Goal: Navigation & Orientation: Find specific page/section

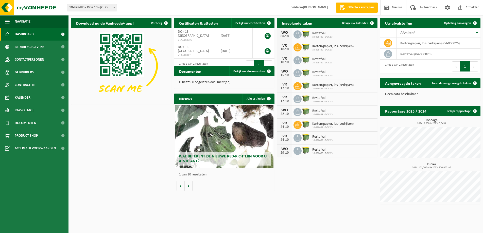
click at [321, 34] on span "Restafval" at bounding box center [322, 33] width 20 height 4
click at [372, 23] on span at bounding box center [372, 23] width 10 height 10
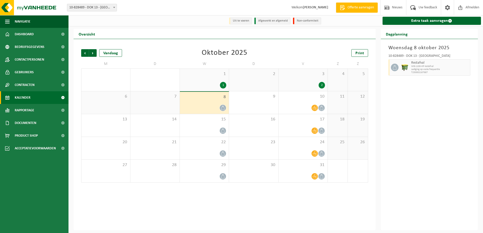
click at [216, 100] on span "8" at bounding box center [205, 97] width 44 height 6
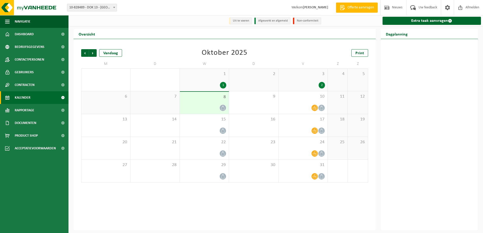
click at [216, 100] on span "8" at bounding box center [205, 97] width 44 height 6
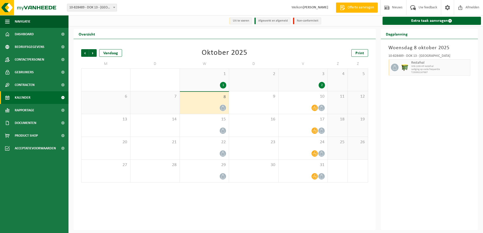
click at [308, 80] on div "3 2" at bounding box center [303, 80] width 49 height 22
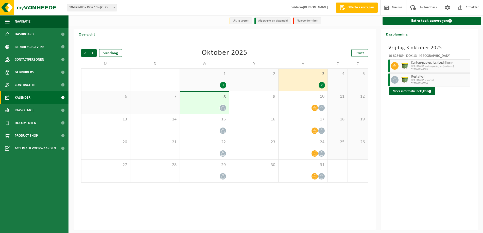
click at [223, 100] on span "8" at bounding box center [205, 97] width 44 height 6
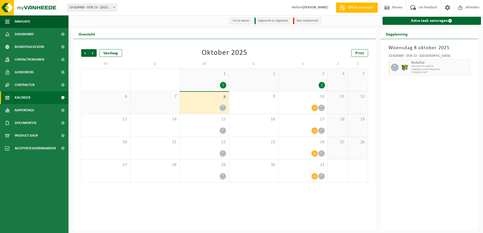
drag, startPoint x: 317, startPoint y: 77, endPoint x: 338, endPoint y: 78, distance: 21.8
click at [317, 77] on div "3 2" at bounding box center [303, 80] width 49 height 22
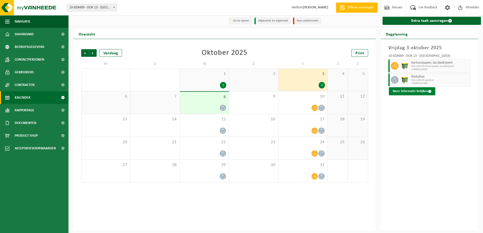
click at [411, 90] on button "Meer informatie bekijken" at bounding box center [412, 91] width 46 height 8
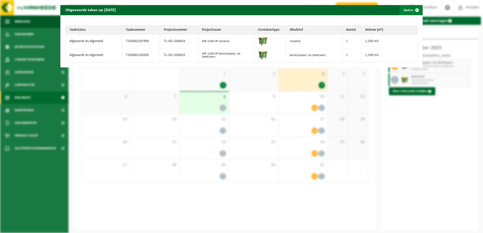
click at [419, 8] on span "button" at bounding box center [417, 10] width 10 height 10
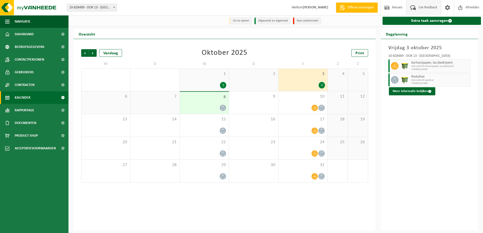
click at [425, 10] on span "Uw feedback" at bounding box center [428, 7] width 21 height 15
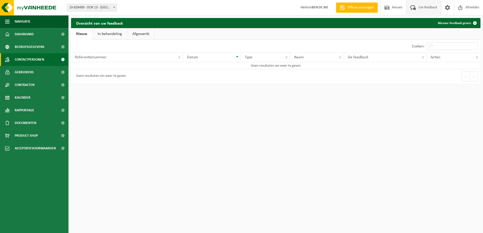
click at [37, 57] on span "Contactpersonen" at bounding box center [29, 59] width 29 height 13
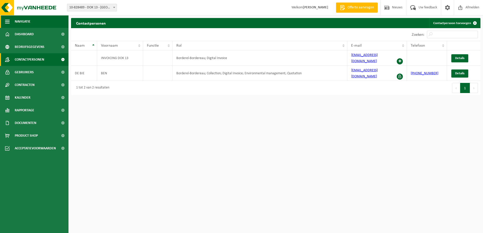
click at [39, 22] on button "Navigatie" at bounding box center [34, 21] width 69 height 13
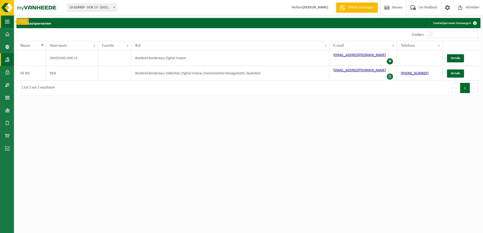
click at [10, 21] on button "Navigatie" at bounding box center [7, 21] width 14 height 13
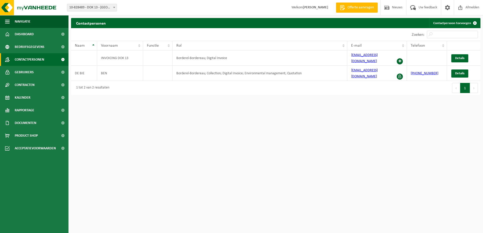
click at [310, 6] on span "Welkom BEN DE BIE" at bounding box center [310, 7] width 47 height 15
click at [356, 6] on span "Offerte aanvragen" at bounding box center [360, 7] width 29 height 5
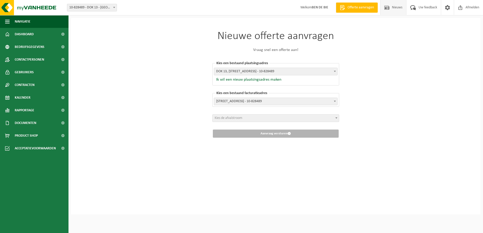
click at [394, 9] on span "Nieuws" at bounding box center [397, 7] width 13 height 15
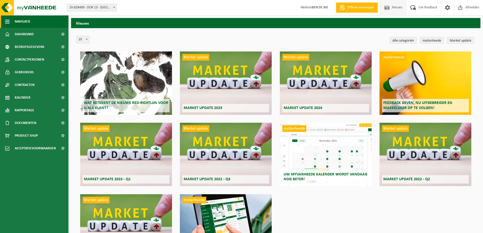
click at [23, 21] on span "Navigatie" at bounding box center [23, 21] width 16 height 13
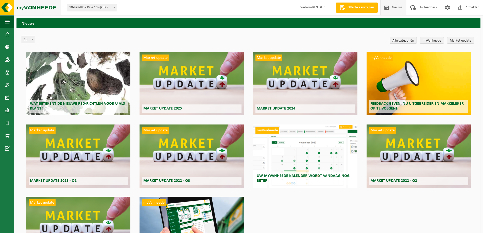
click at [30, 7] on img at bounding box center [30, 7] width 61 height 15
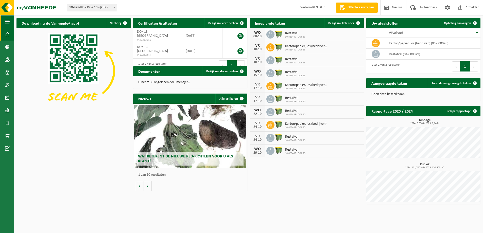
click at [9, 21] on span "button" at bounding box center [7, 21] width 5 height 13
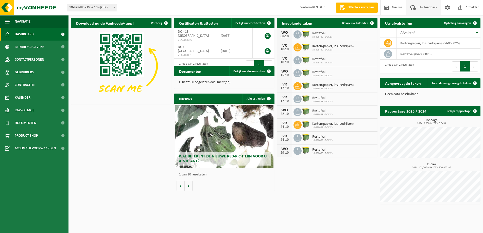
click at [424, 7] on span "Uw feedback" at bounding box center [428, 7] width 21 height 15
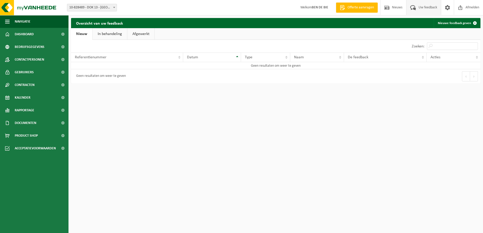
click at [99, 35] on link "In behandeling" at bounding box center [110, 34] width 35 height 12
drag, startPoint x: 152, startPoint y: 33, endPoint x: 147, endPoint y: 34, distance: 5.4
click at [152, 33] on link "Afgewerkt" at bounding box center [141, 34] width 27 height 12
click at [66, 31] on span at bounding box center [62, 34] width 11 height 13
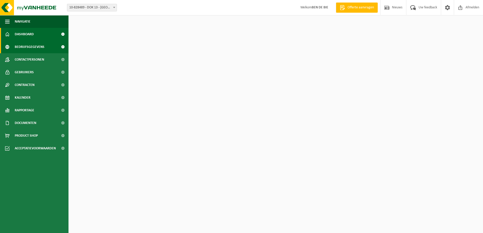
click at [27, 44] on span "Bedrijfsgegevens" at bounding box center [30, 47] width 30 height 13
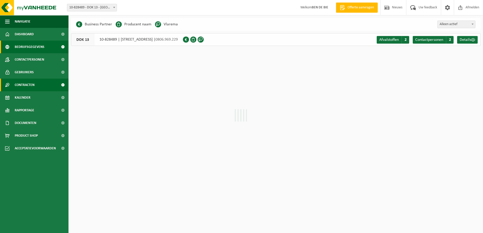
click at [28, 85] on span "Contracten" at bounding box center [25, 85] width 20 height 13
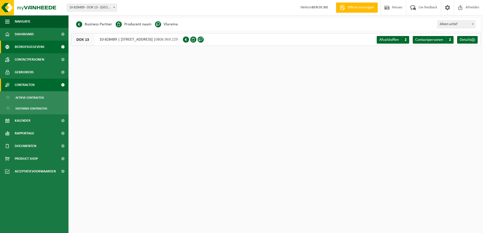
click at [28, 86] on span "Contracten" at bounding box center [25, 85] width 20 height 13
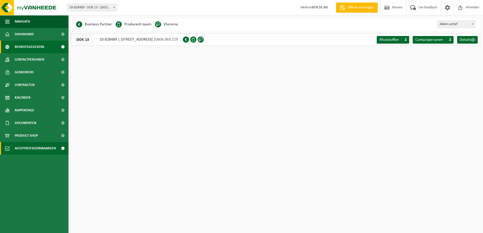
click at [30, 151] on span "Acceptatievoorwaarden" at bounding box center [35, 148] width 41 height 13
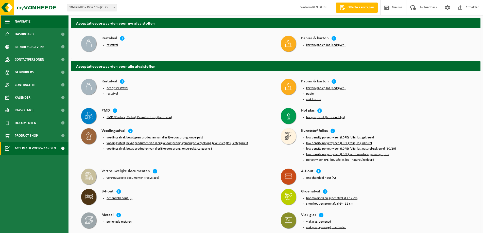
click at [33, 20] on button "Navigatie" at bounding box center [34, 21] width 69 height 13
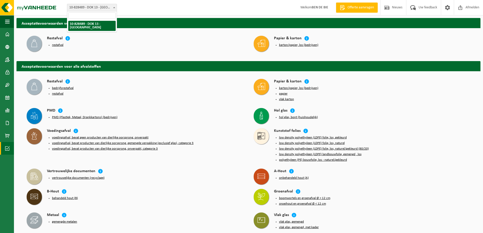
click at [103, 7] on span "10-828489 - DOK 13 - [GEOGRAPHIC_DATA]" at bounding box center [91, 7] width 49 height 7
click at [312, 7] on strong "BEN DE BIE" at bounding box center [320, 8] width 16 height 4
click at [390, 5] on span at bounding box center [387, 7] width 8 height 15
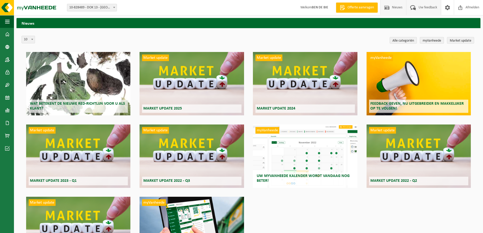
click at [433, 7] on span "Uw feedback" at bounding box center [428, 7] width 21 height 15
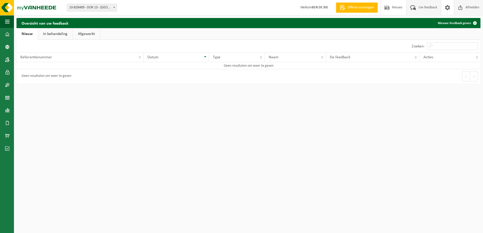
click at [472, 9] on span "Afmelden" at bounding box center [473, 7] width 16 height 15
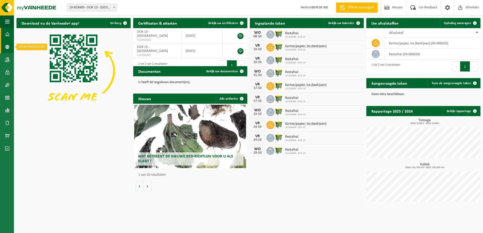
click at [4, 49] on link "Bedrijfsgegevens" at bounding box center [7, 47] width 14 height 13
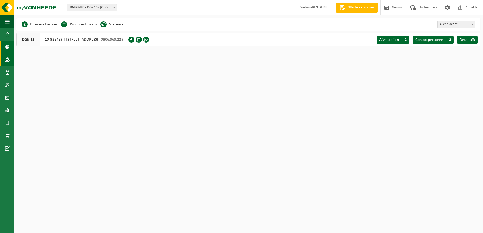
click at [8, 60] on span at bounding box center [7, 59] width 5 height 13
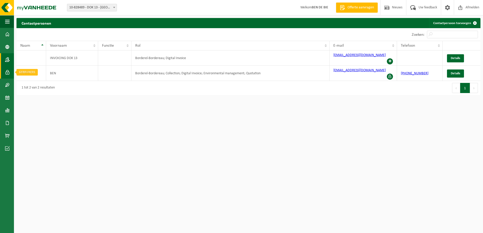
click at [8, 71] on span at bounding box center [7, 72] width 5 height 13
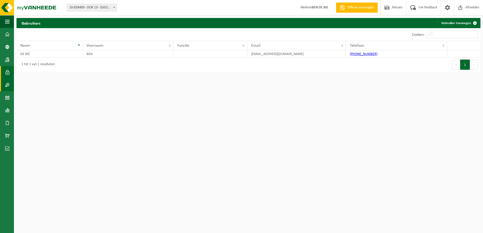
click at [7, 86] on span at bounding box center [7, 85] width 5 height 13
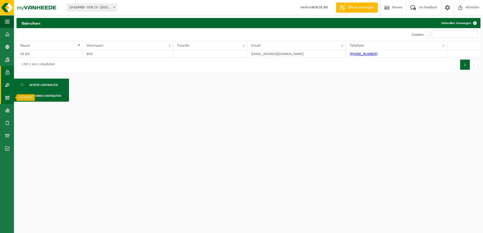
click at [7, 96] on span at bounding box center [7, 97] width 5 height 13
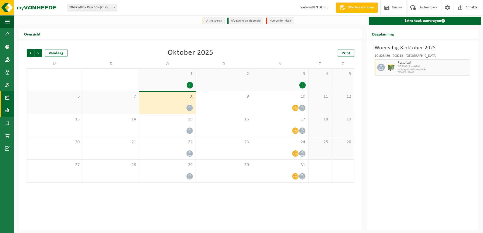
click at [10, 111] on link "Rapportage" at bounding box center [7, 110] width 14 height 13
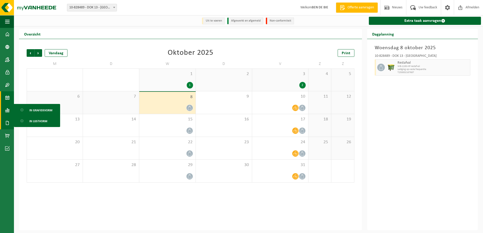
click at [9, 122] on span at bounding box center [7, 123] width 5 height 13
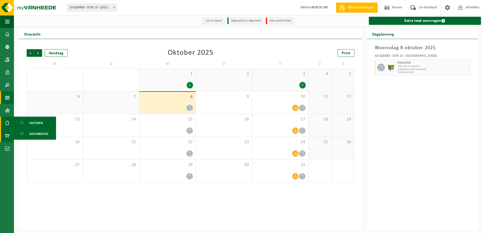
click at [7, 135] on span at bounding box center [7, 135] width 5 height 13
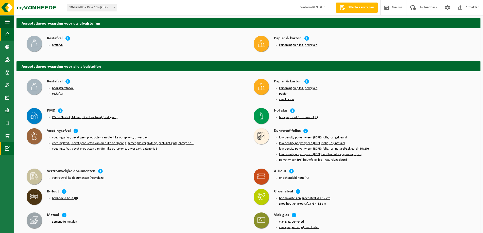
click at [8, 35] on span at bounding box center [7, 34] width 5 height 13
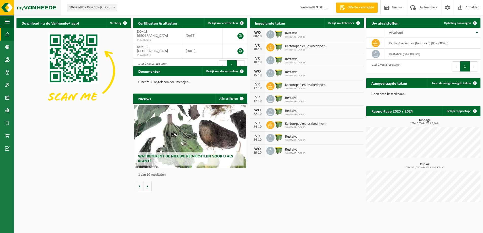
click at [8, 9] on img at bounding box center [30, 7] width 61 height 15
click at [292, 40] on div "[DATE] Restafval 10-828489 - DOK 13" at bounding box center [307, 34] width 114 height 13
click at [294, 38] on span "10-828489 - DOK 13" at bounding box center [295, 37] width 20 height 3
click at [461, 24] on span "Ophaling aanvragen" at bounding box center [457, 23] width 27 height 3
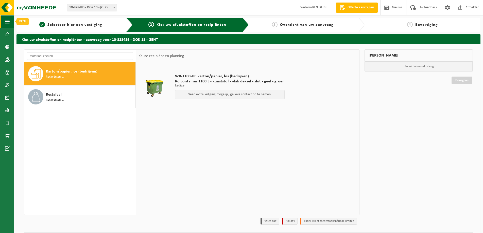
click at [8, 19] on span "button" at bounding box center [7, 21] width 5 height 13
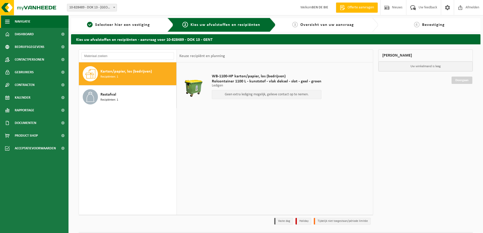
click at [46, 24] on button "Navigatie" at bounding box center [34, 21] width 69 height 13
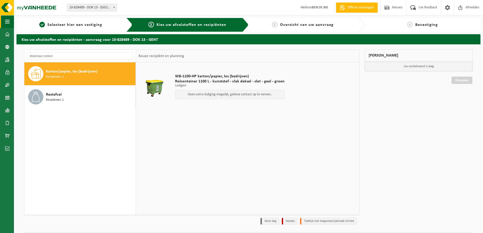
click at [9, 22] on span "button" at bounding box center [7, 21] width 5 height 13
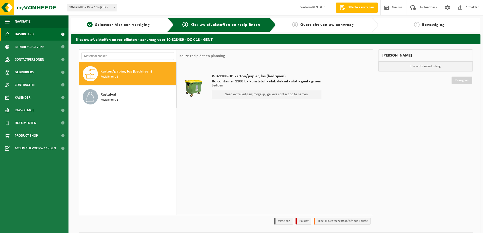
click at [22, 38] on span "Dashboard" at bounding box center [24, 34] width 19 height 13
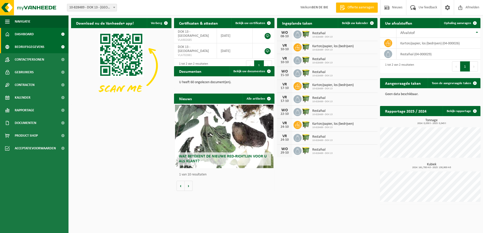
click at [51, 48] on link "Bedrijfsgegevens" at bounding box center [34, 47] width 69 height 13
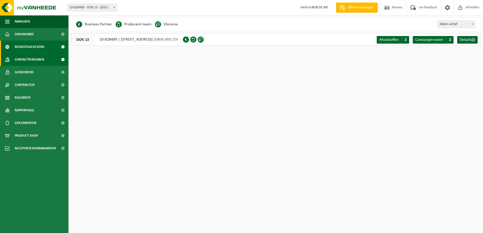
click at [47, 59] on link "Contactpersonen" at bounding box center [34, 59] width 69 height 13
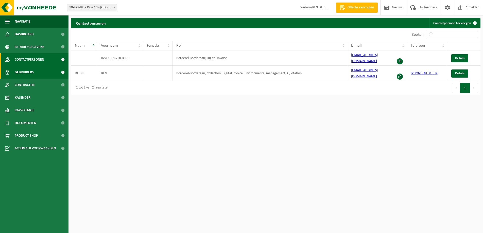
click at [46, 73] on link "Gebruikers" at bounding box center [34, 72] width 69 height 13
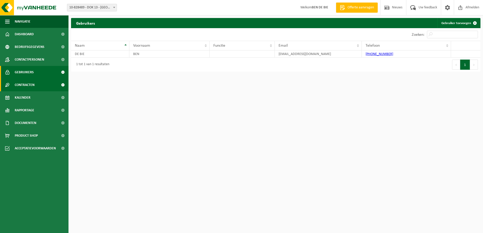
click at [46, 82] on link "Contracten" at bounding box center [34, 85] width 69 height 13
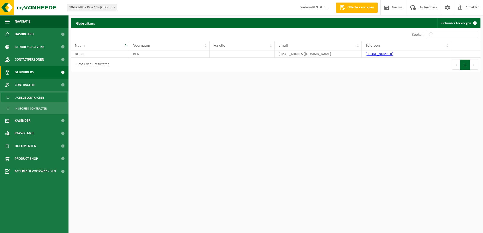
click at [42, 101] on span "Actieve contracten" at bounding box center [29, 98] width 28 height 10
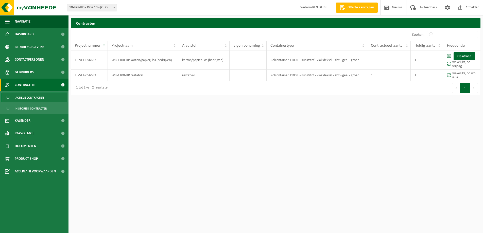
click at [40, 106] on span "Historiek contracten" at bounding box center [31, 109] width 32 height 10
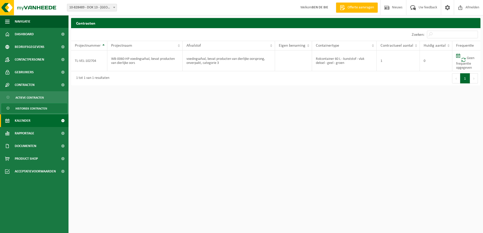
click at [37, 118] on link "Kalender" at bounding box center [34, 120] width 69 height 13
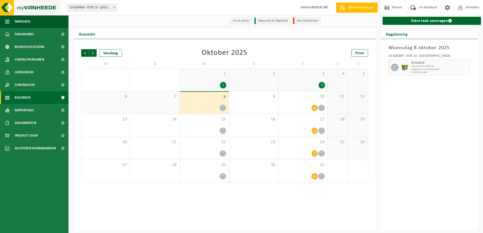
click at [45, 9] on img at bounding box center [30, 7] width 61 height 15
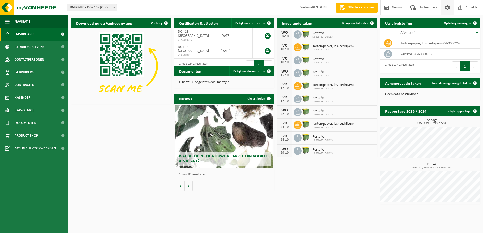
click at [449, 8] on span at bounding box center [448, 7] width 8 height 15
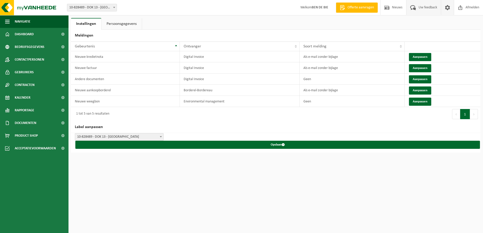
click at [423, 7] on span "Uw feedback" at bounding box center [428, 7] width 21 height 15
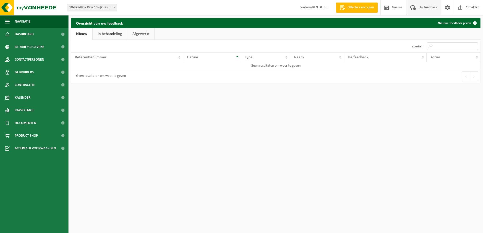
click at [81, 34] on link "Nieuw" at bounding box center [81, 34] width 21 height 12
click at [327, 8] on strong "BEN DE BIE" at bounding box center [320, 8] width 16 height 4
click at [357, 7] on span "Offerte aanvragen" at bounding box center [360, 7] width 29 height 5
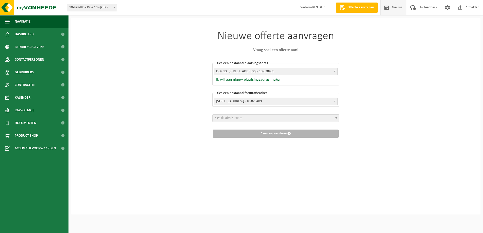
click at [395, 7] on span "Nieuws" at bounding box center [397, 7] width 13 height 15
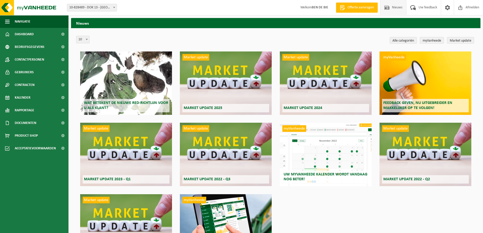
click at [429, 7] on span "Uw feedback" at bounding box center [428, 7] width 21 height 15
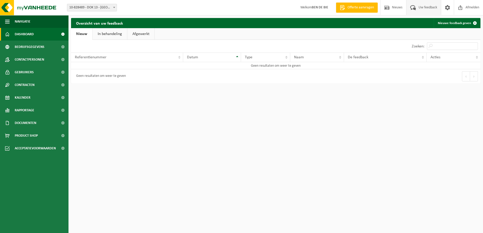
click at [41, 33] on link "Dashboard" at bounding box center [34, 34] width 69 height 13
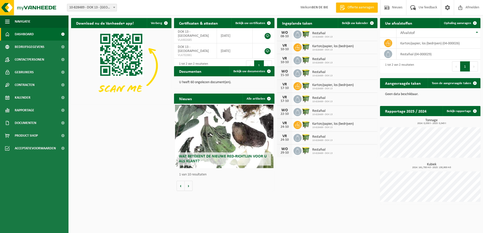
click at [326, 32] on span "Restafval" at bounding box center [322, 33] width 20 height 4
click at [114, 7] on span at bounding box center [114, 7] width 5 height 7
click at [93, 163] on div "Download nu de Vanheede+ app! Verberg Certificaten & attesten Bekijk uw certifi…" at bounding box center [276, 111] width 412 height 192
click at [321, 34] on span "Restafval" at bounding box center [322, 33] width 20 height 4
click at [289, 34] on div "WO" at bounding box center [285, 33] width 10 height 4
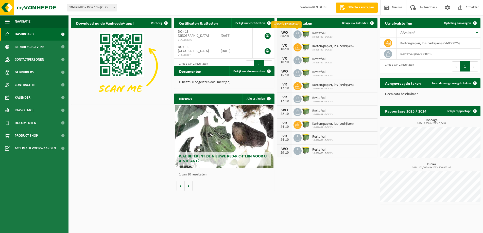
click at [298, 35] on icon at bounding box center [297, 34] width 5 height 5
click at [317, 34] on span "Restafval" at bounding box center [322, 33] width 20 height 4
click at [319, 34] on span "Restafval" at bounding box center [322, 33] width 20 height 4
click at [360, 23] on span "Bekijk uw kalender" at bounding box center [355, 23] width 26 height 3
